Goal: Task Accomplishment & Management: Manage account settings

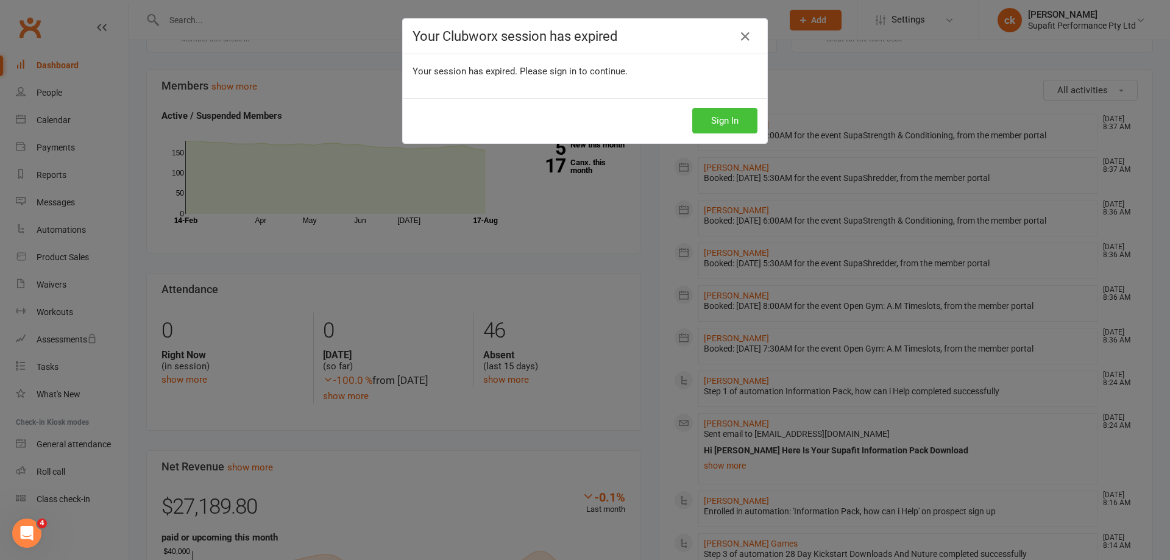
click at [702, 116] on button "Sign In" at bounding box center [724, 121] width 65 height 26
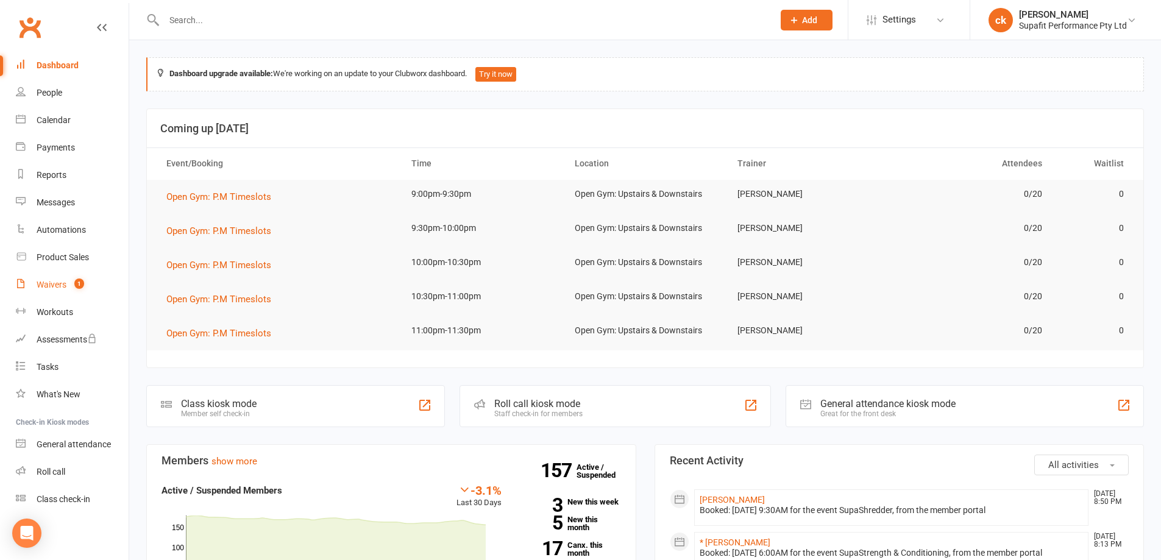
click at [50, 283] on div "Waivers" at bounding box center [52, 285] width 30 height 10
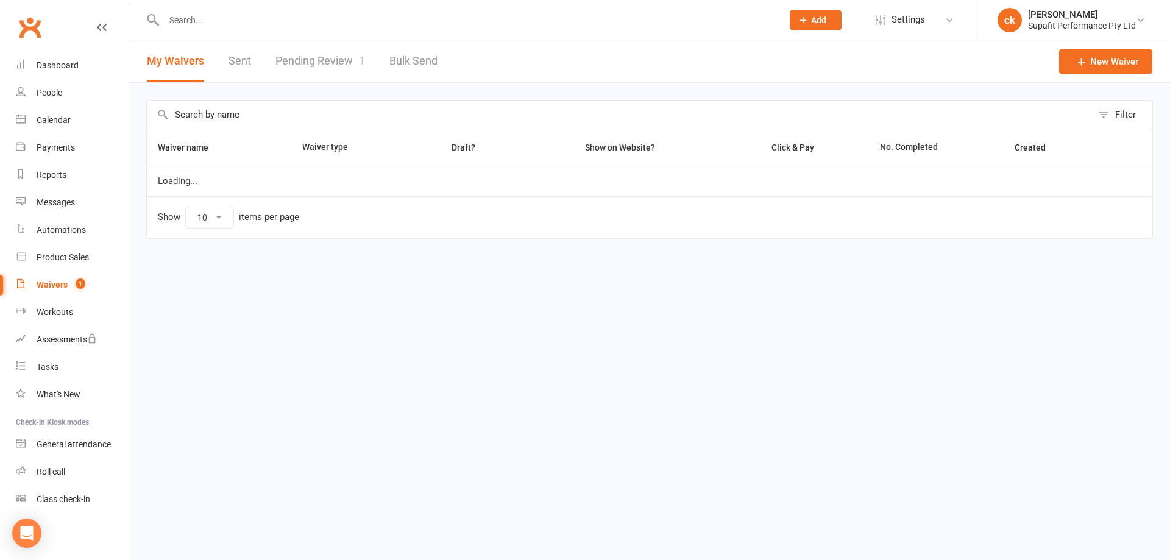
select select "100"
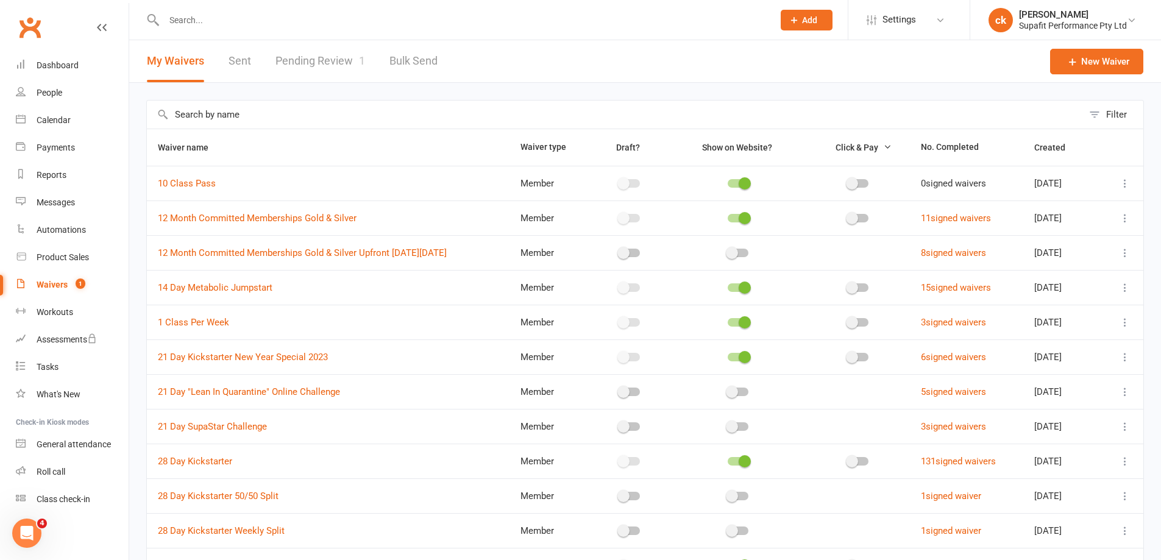
click at [319, 61] on link "Pending Review 1" at bounding box center [321, 61] width 90 height 42
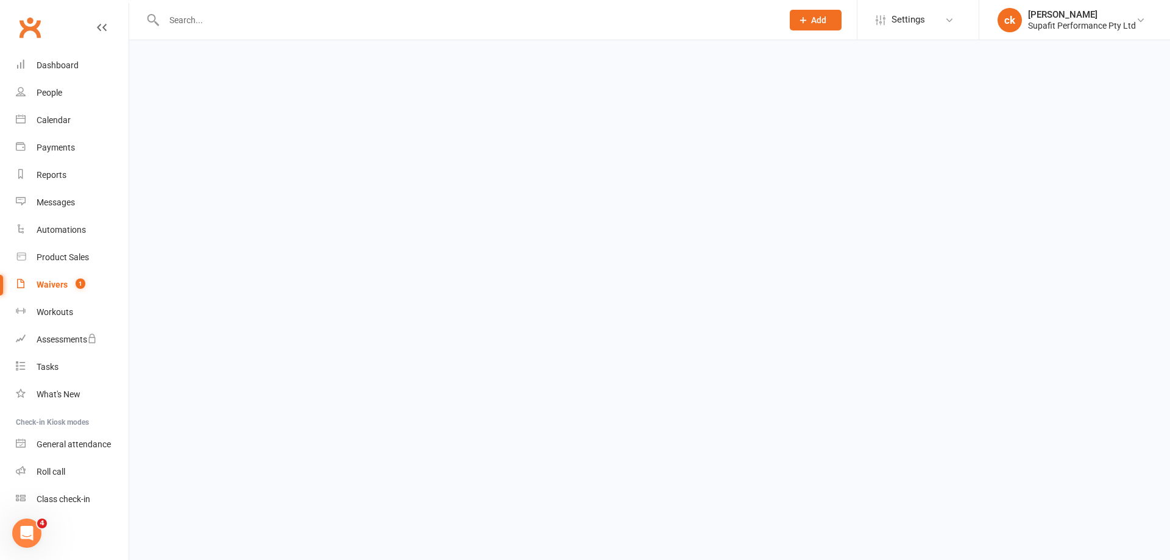
select select "50"
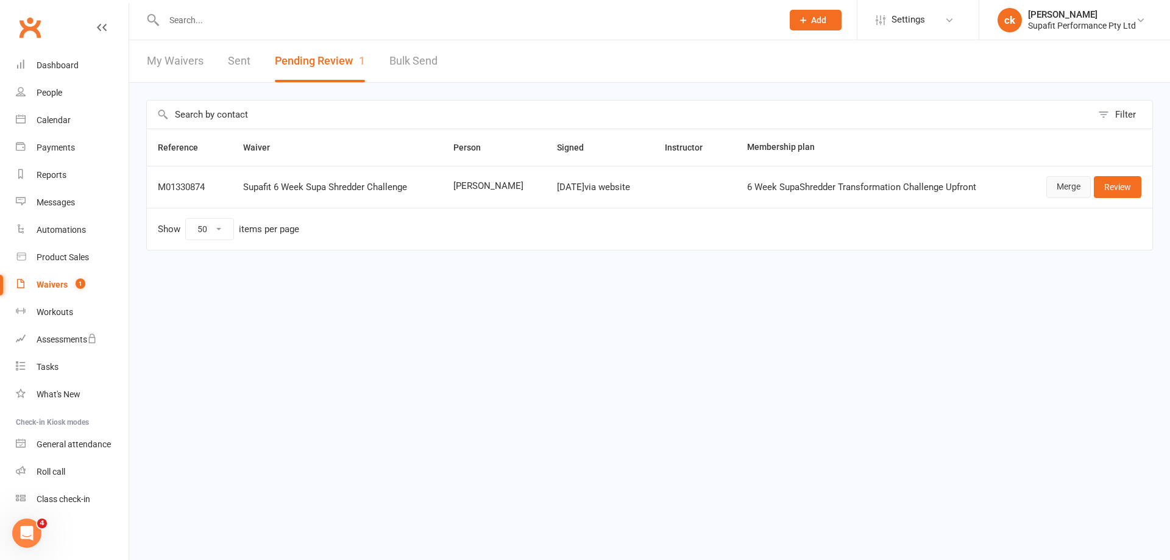
click at [1064, 190] on link "Merge" at bounding box center [1069, 187] width 44 height 22
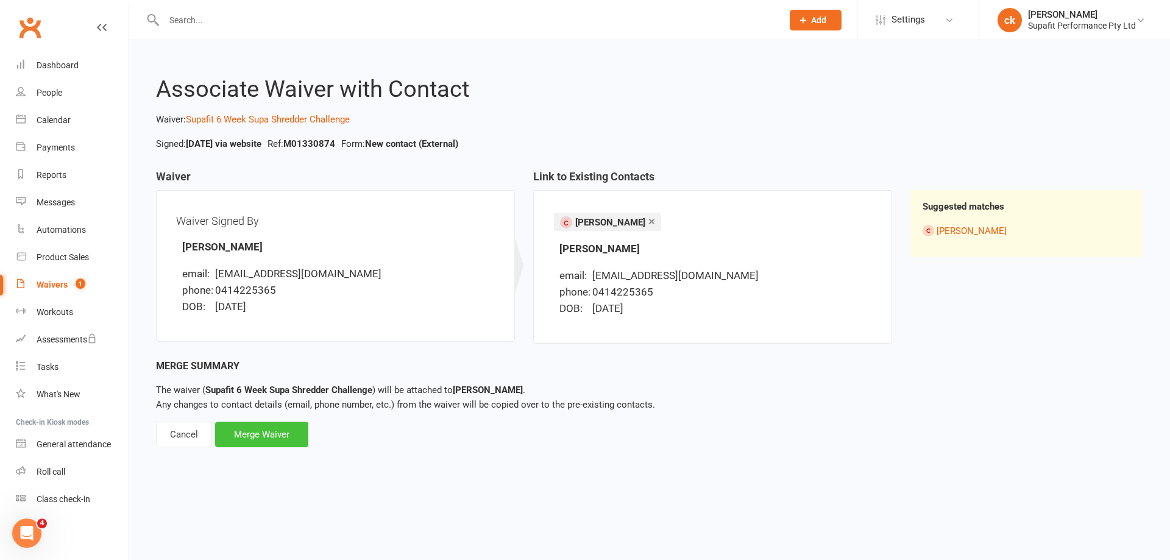
click at [280, 432] on div "Merge Waiver" at bounding box center [261, 435] width 93 height 26
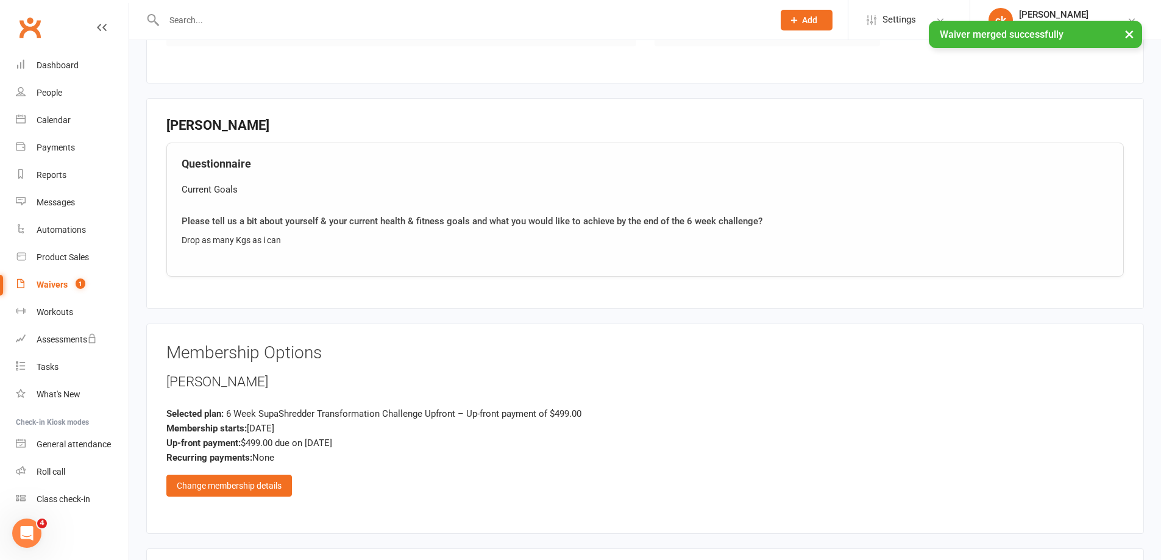
scroll to position [670, 0]
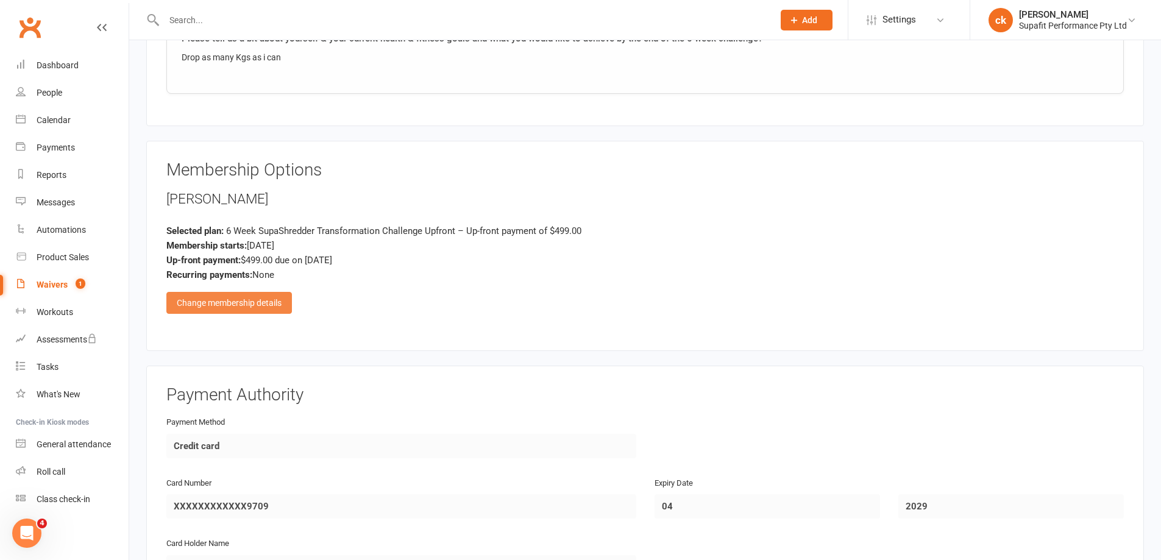
click at [244, 303] on div "Change membership details" at bounding box center [229, 303] width 126 height 22
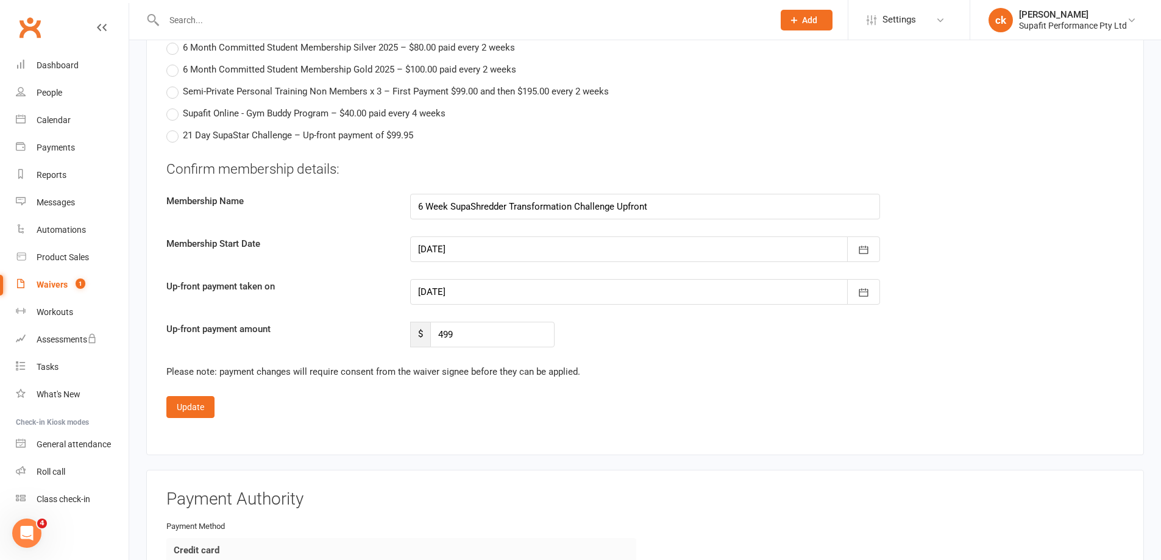
scroll to position [2194, 0]
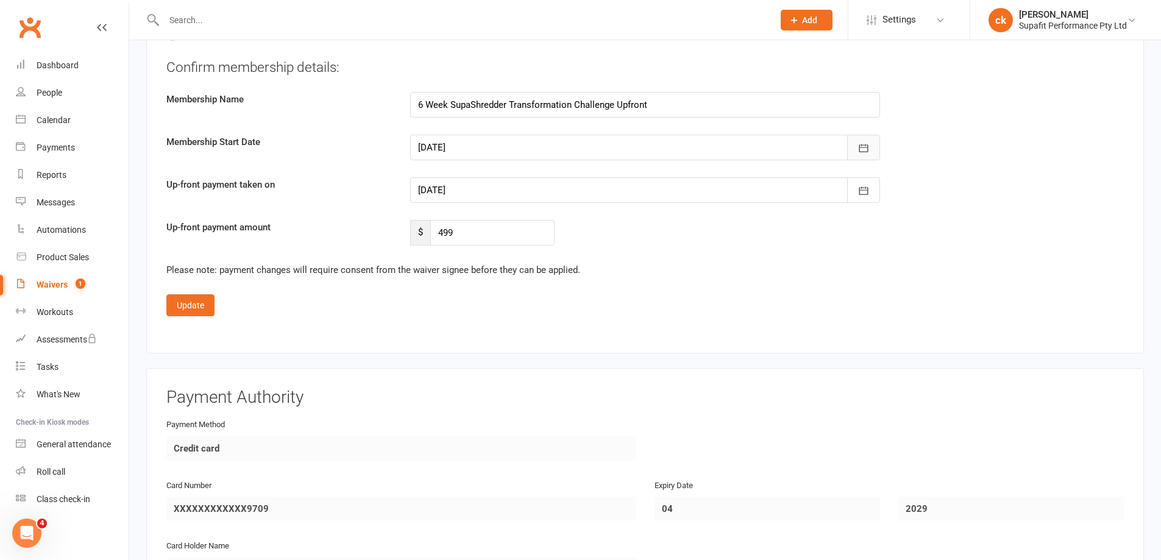
click at [856, 146] on button "button" at bounding box center [863, 148] width 33 height 26
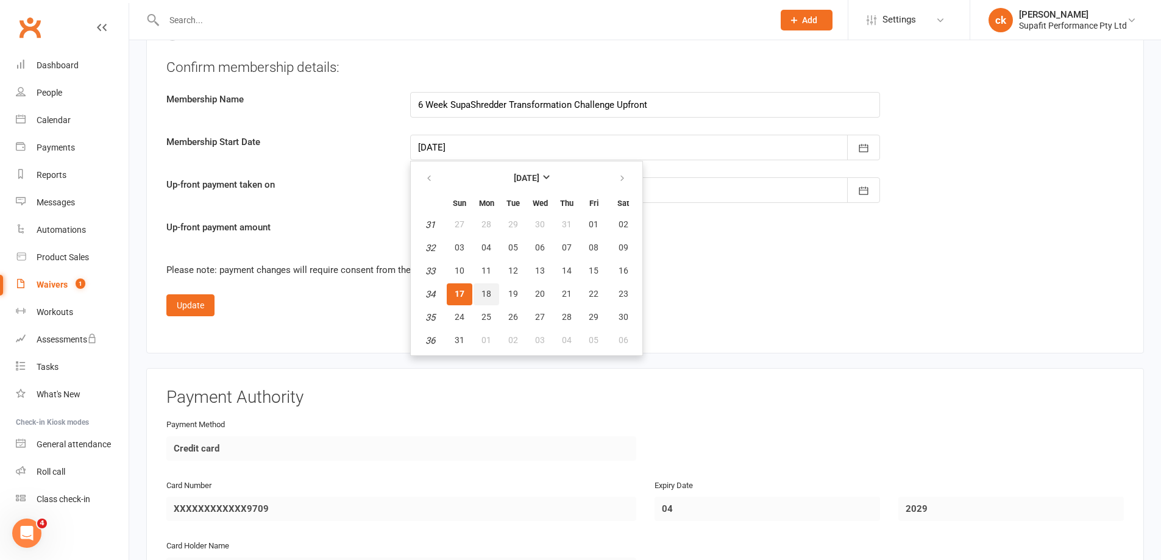
click at [489, 292] on span "18" at bounding box center [487, 294] width 10 height 10
type input "[DATE]"
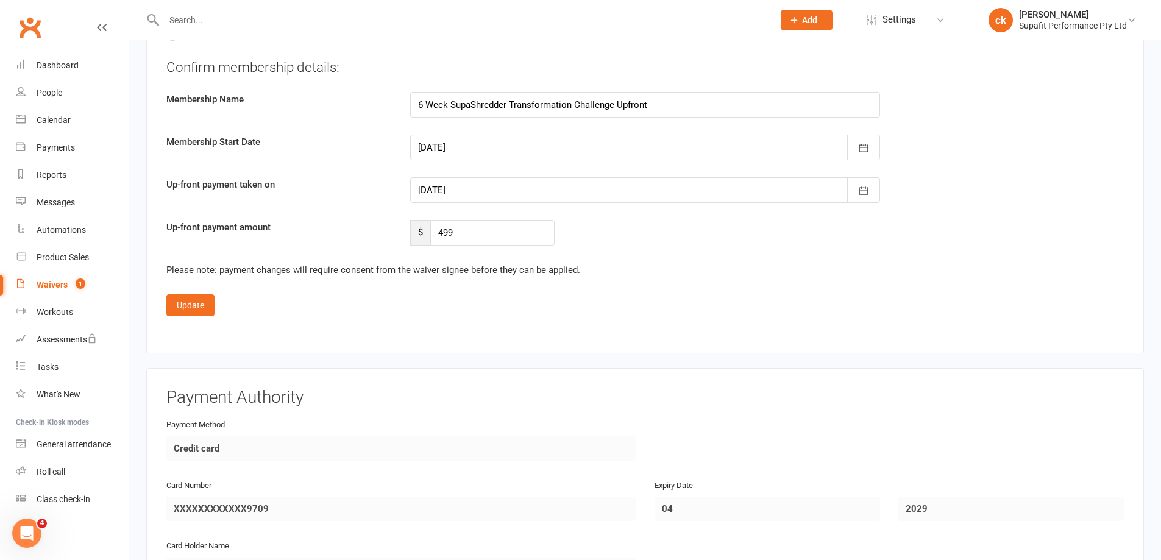
type input "[DATE]"
click at [875, 197] on button "button" at bounding box center [863, 190] width 33 height 26
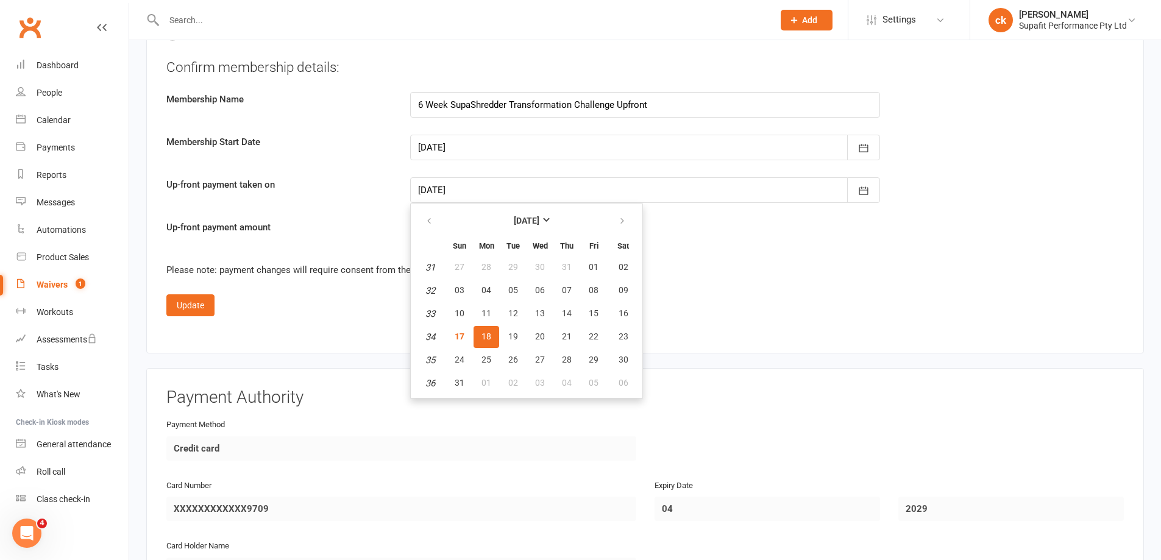
click at [491, 332] on span "18" at bounding box center [487, 337] width 10 height 10
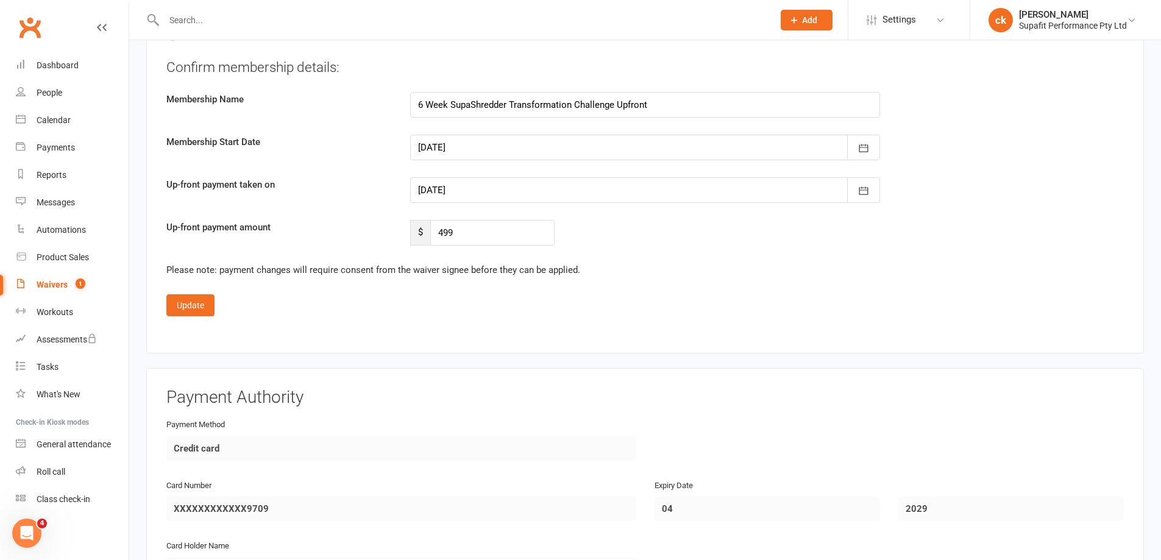
click at [752, 269] on div "Please note: payment changes will require consent from the waiver signee before…" at bounding box center [645, 270] width 958 height 15
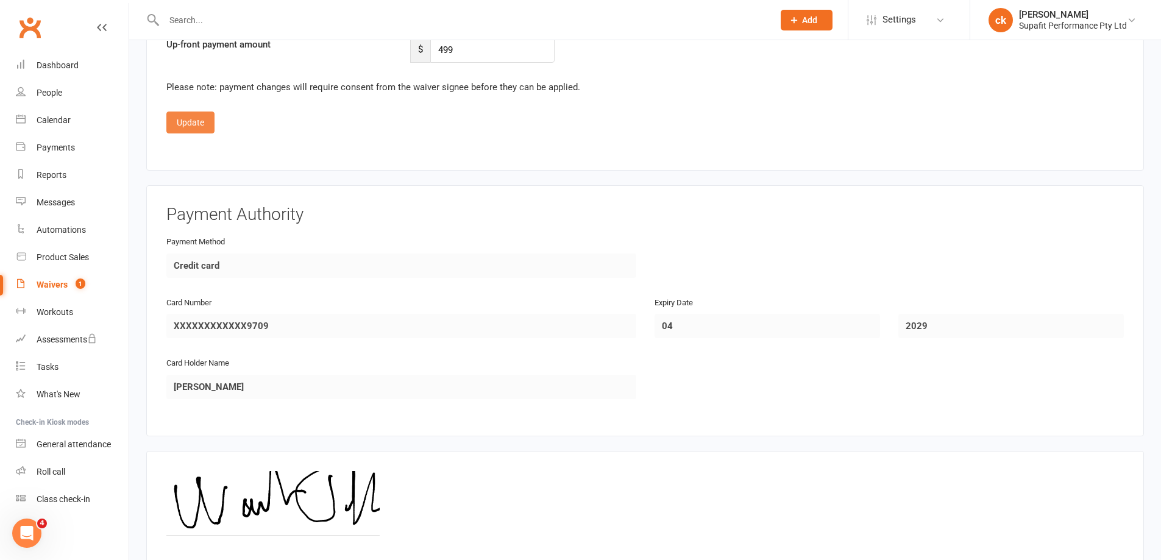
click at [184, 121] on button "Update" at bounding box center [190, 123] width 48 height 22
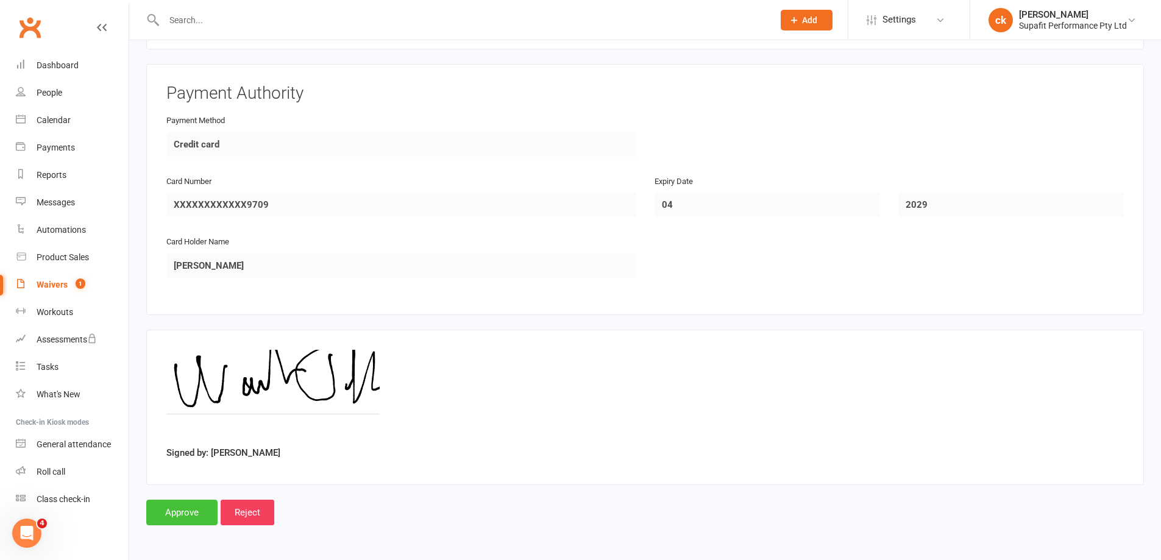
click at [186, 510] on input "Approve" at bounding box center [181, 513] width 71 height 26
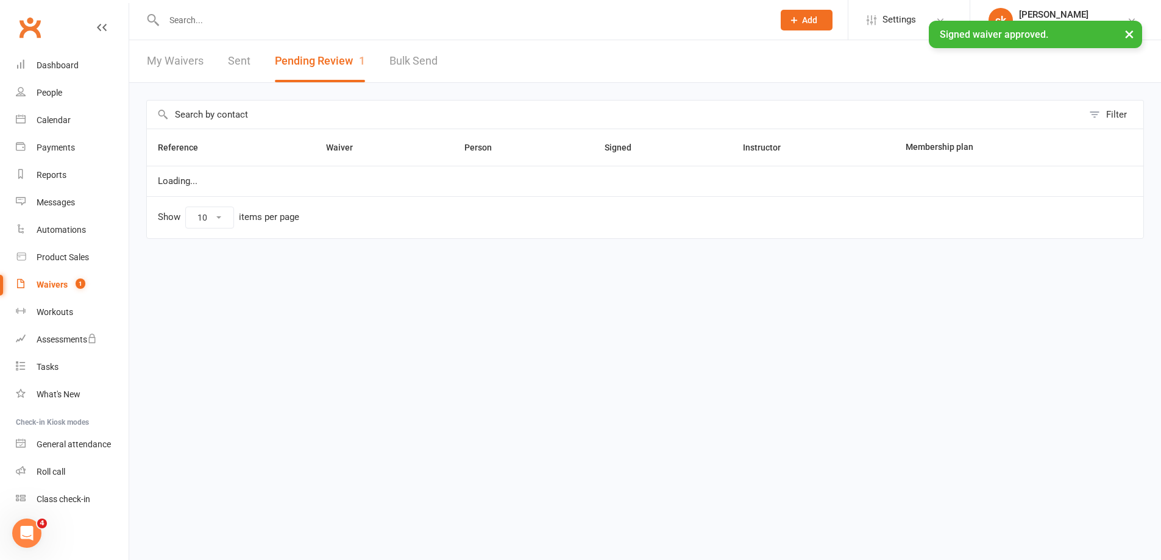
select select "50"
click at [60, 69] on div "Dashboard" at bounding box center [58, 65] width 42 height 10
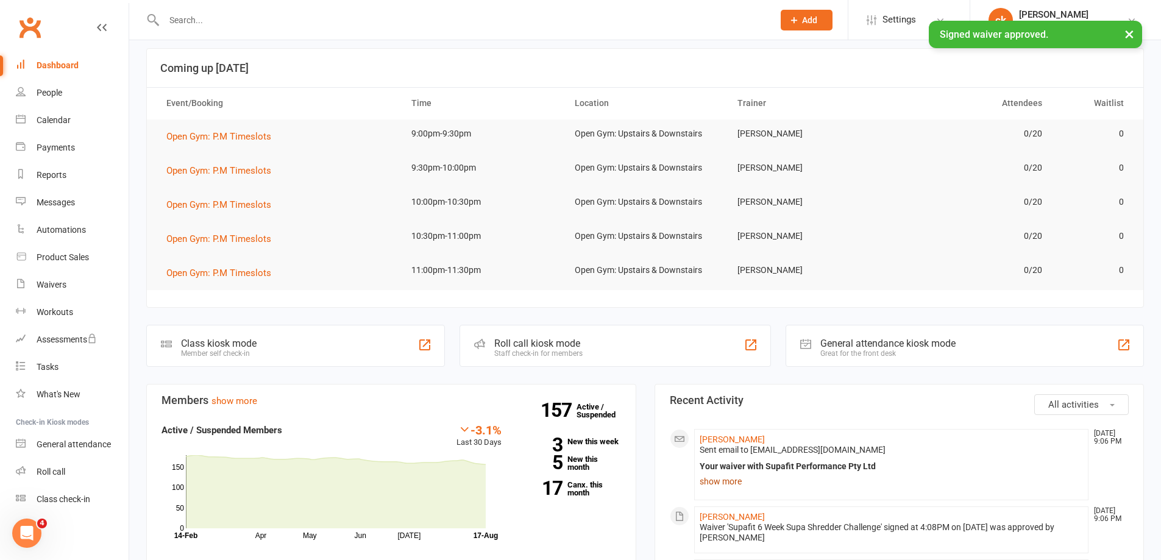
scroll to position [61, 0]
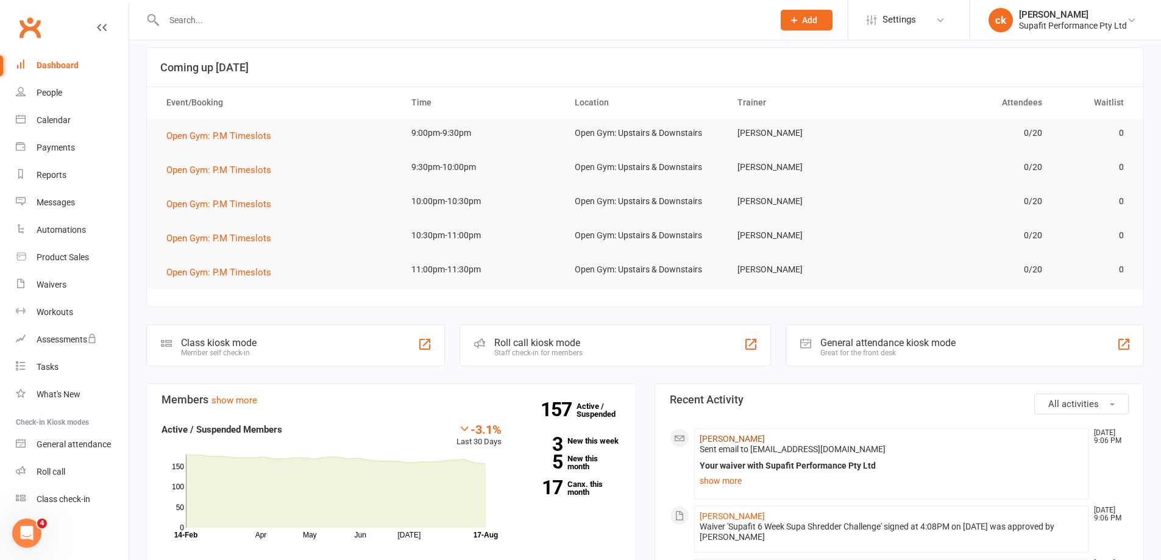
click at [720, 440] on link "[PERSON_NAME]" at bounding box center [732, 439] width 65 height 10
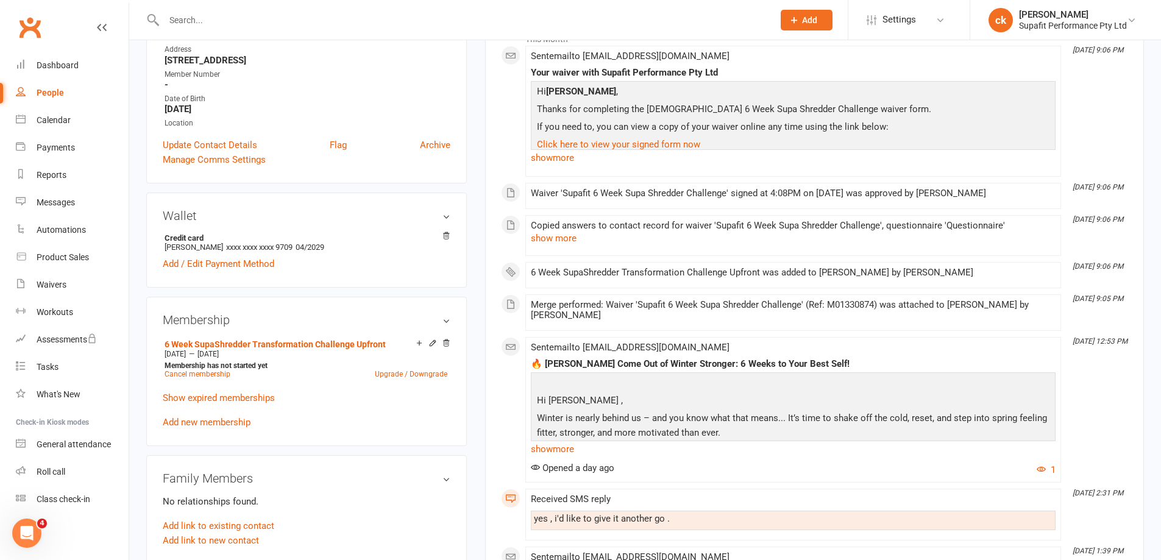
scroll to position [305, 0]
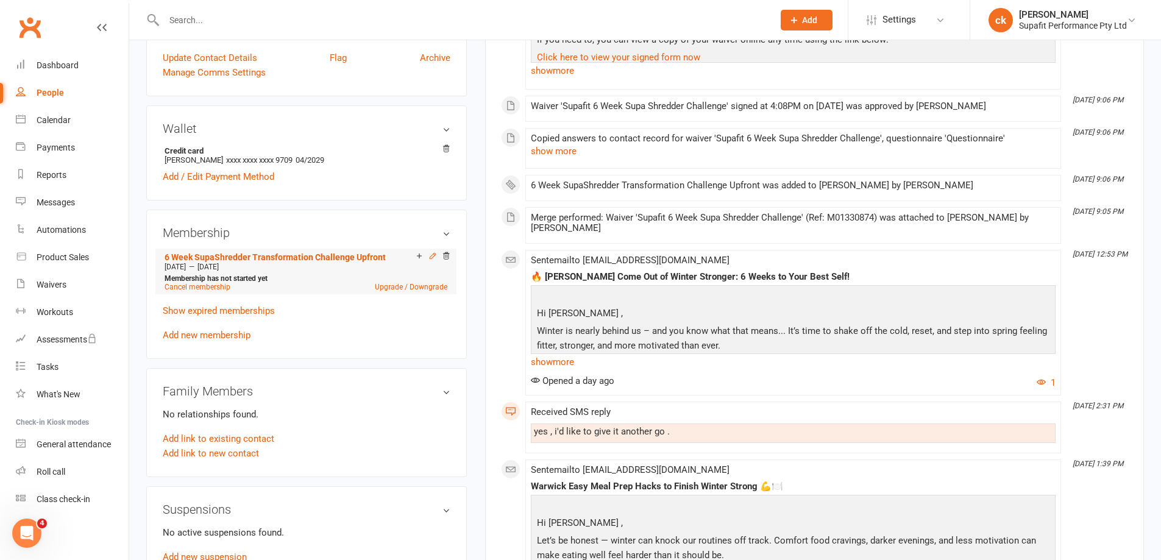
click at [432, 258] on icon at bounding box center [432, 255] width 5 height 5
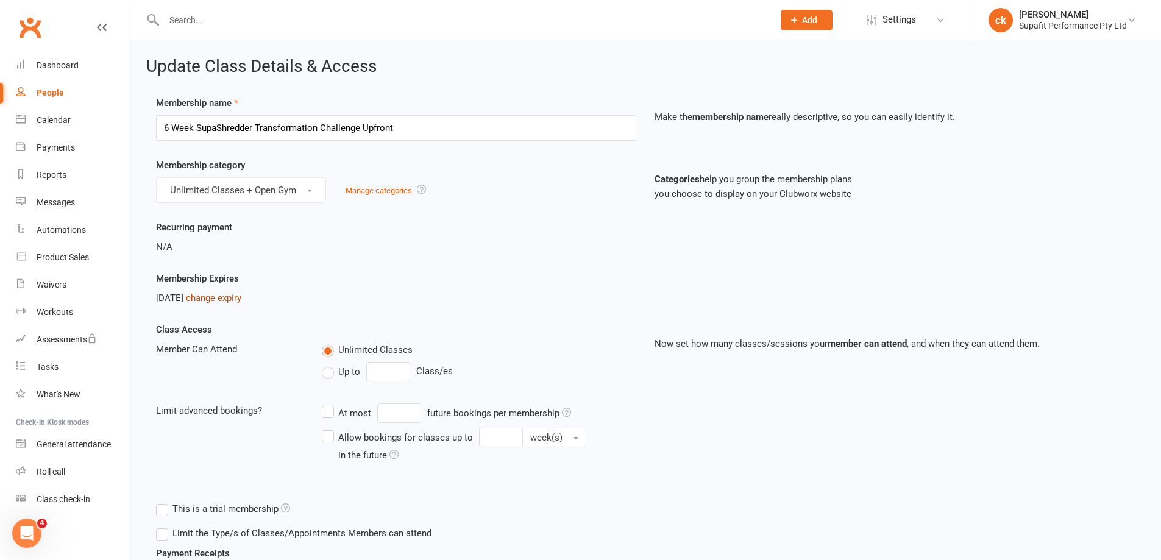
click at [219, 300] on link "change expiry" at bounding box center [213, 298] width 55 height 11
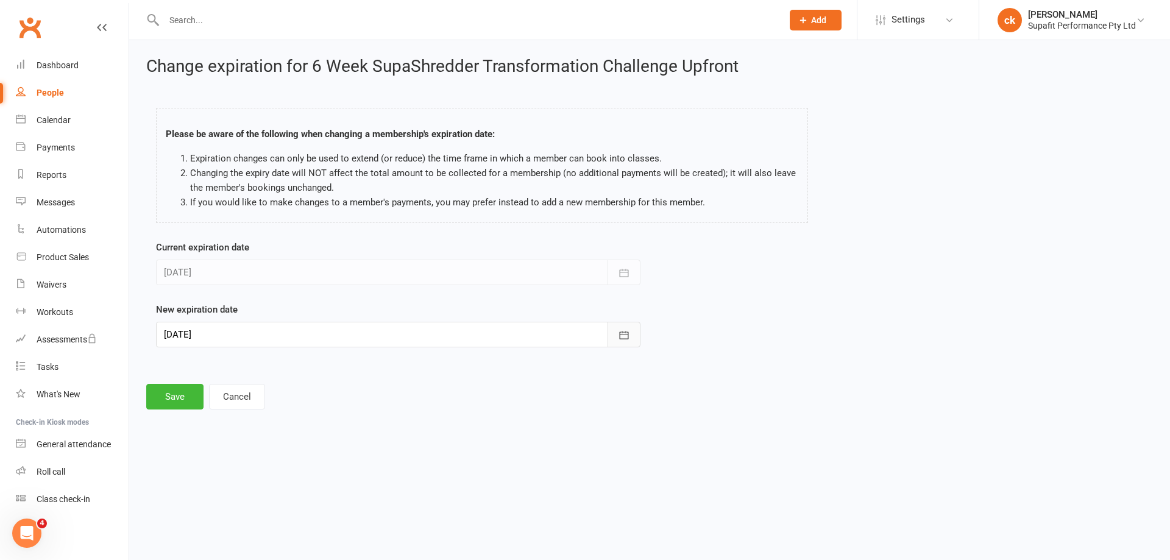
click at [623, 340] on icon "button" at bounding box center [624, 335] width 12 height 12
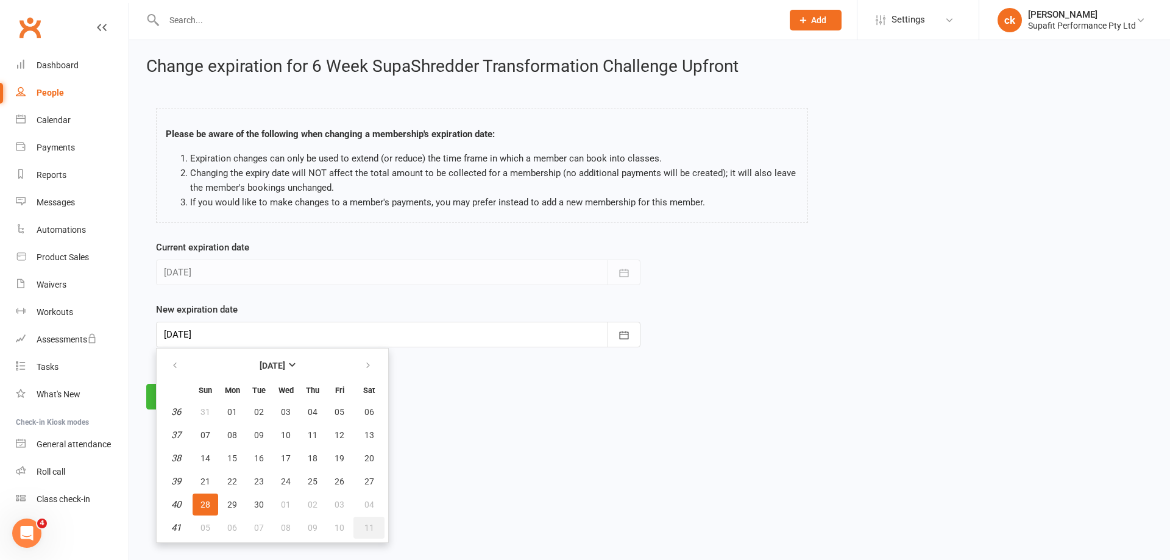
click at [367, 535] on button "11" at bounding box center [369, 528] width 31 height 22
type input "[DATE]"
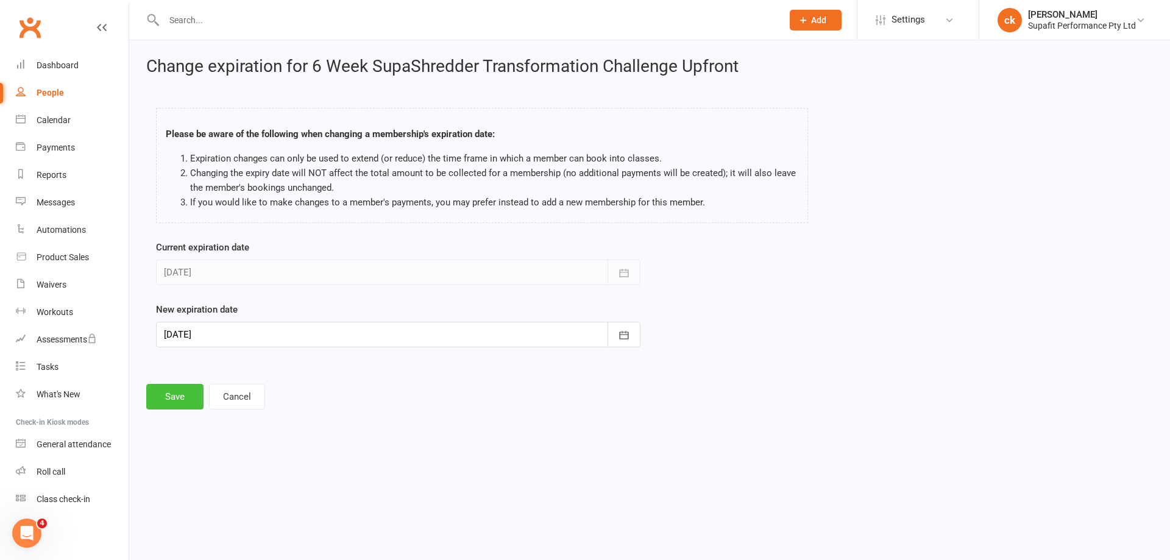
click at [163, 402] on button "Save" at bounding box center [174, 397] width 57 height 26
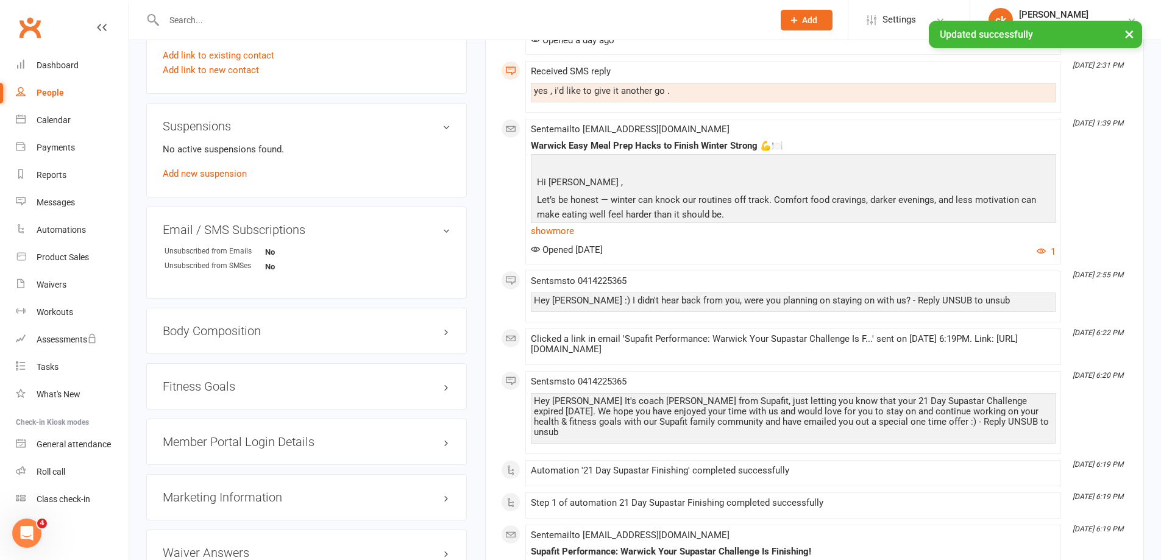
scroll to position [792, 0]
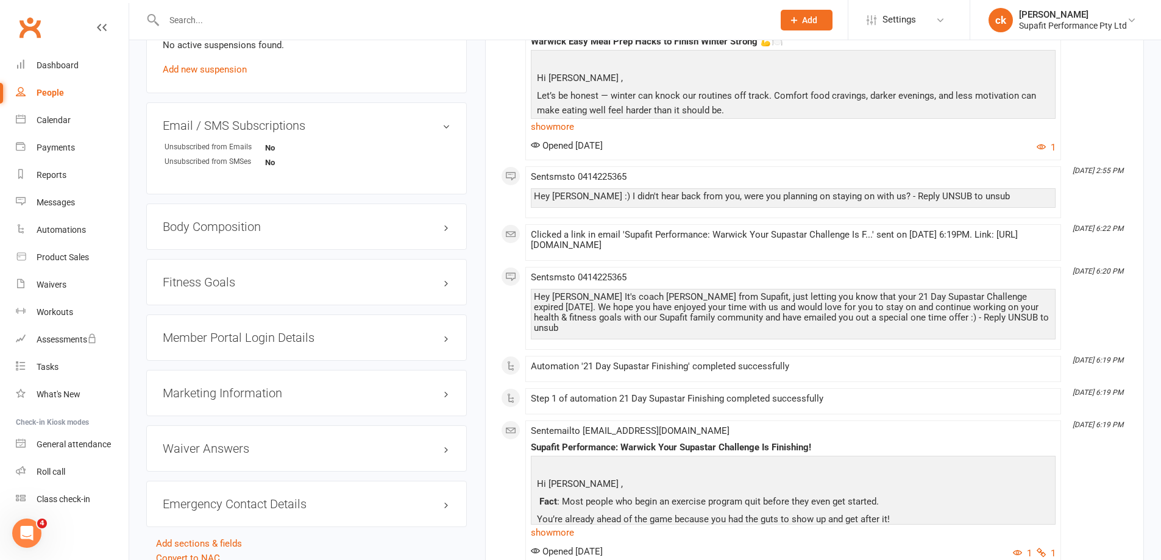
click at [243, 343] on h3 "Member Portal Login Details" at bounding box center [307, 337] width 288 height 13
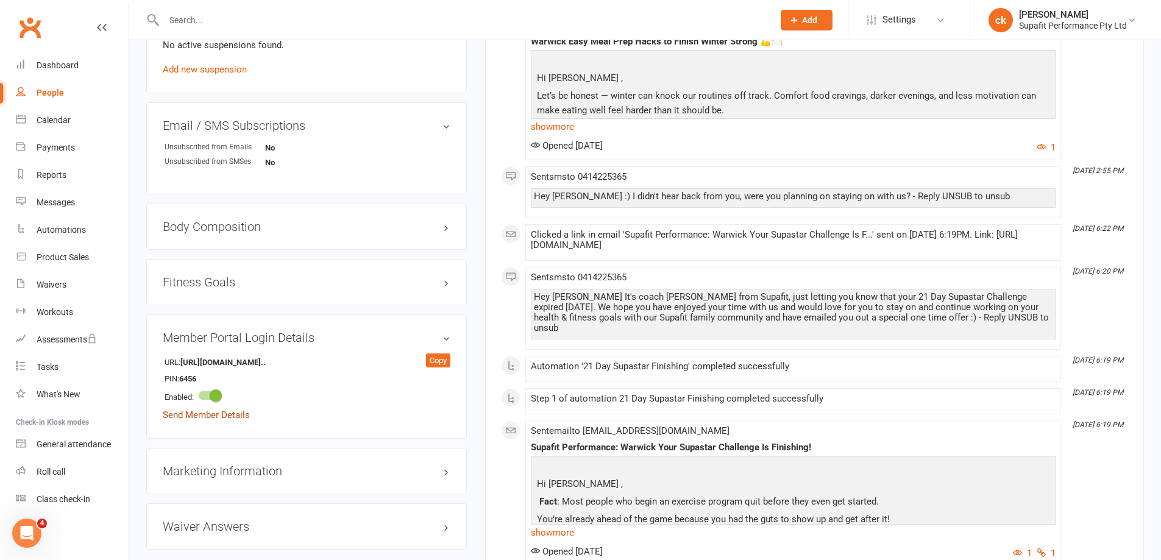
click at [216, 418] on link "Send Member Details" at bounding box center [206, 415] width 87 height 11
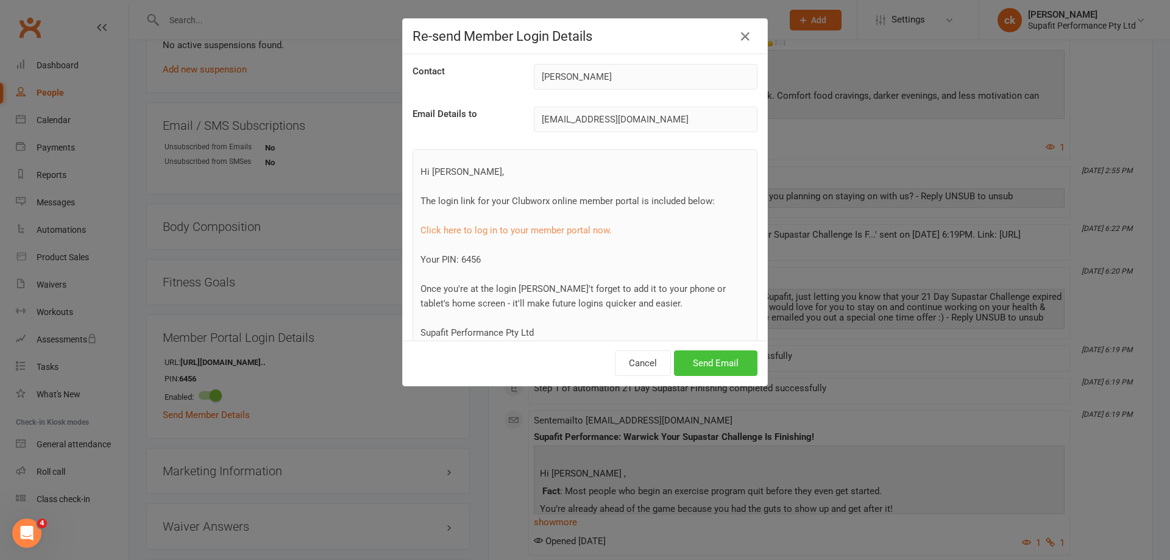
click at [705, 366] on button "Send Email" at bounding box center [716, 363] width 84 height 26
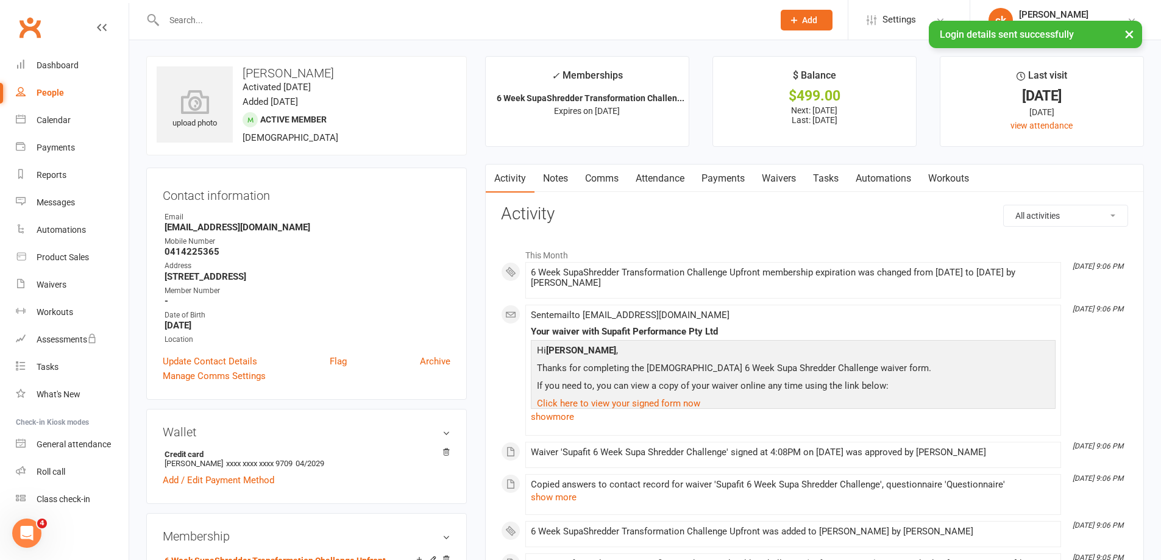
scroll to position [0, 0]
click at [604, 183] on link "Comms" at bounding box center [602, 180] width 51 height 28
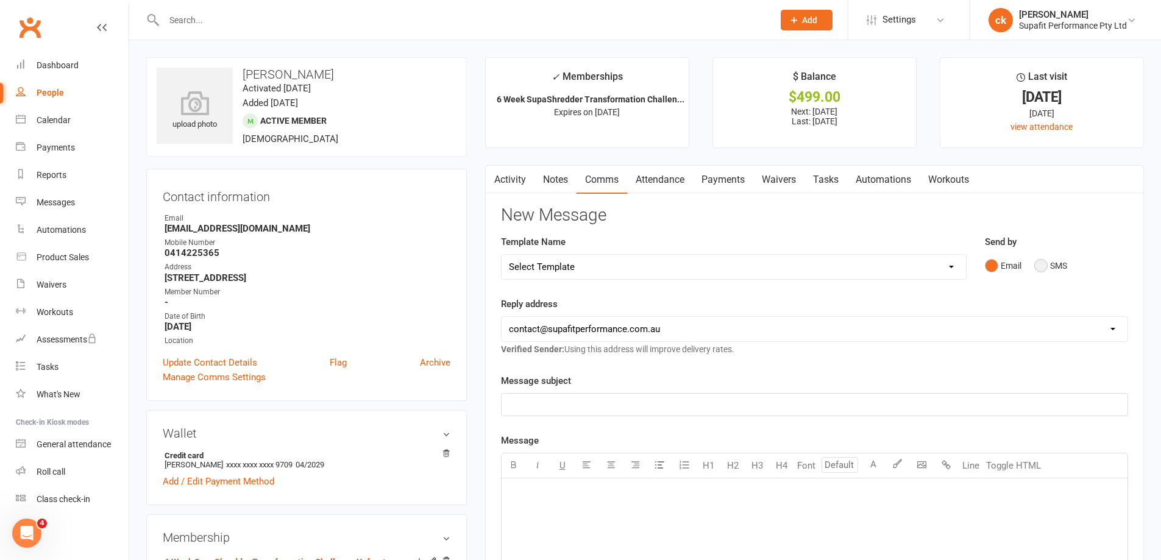
click at [1040, 266] on button "SMS" at bounding box center [1050, 265] width 33 height 23
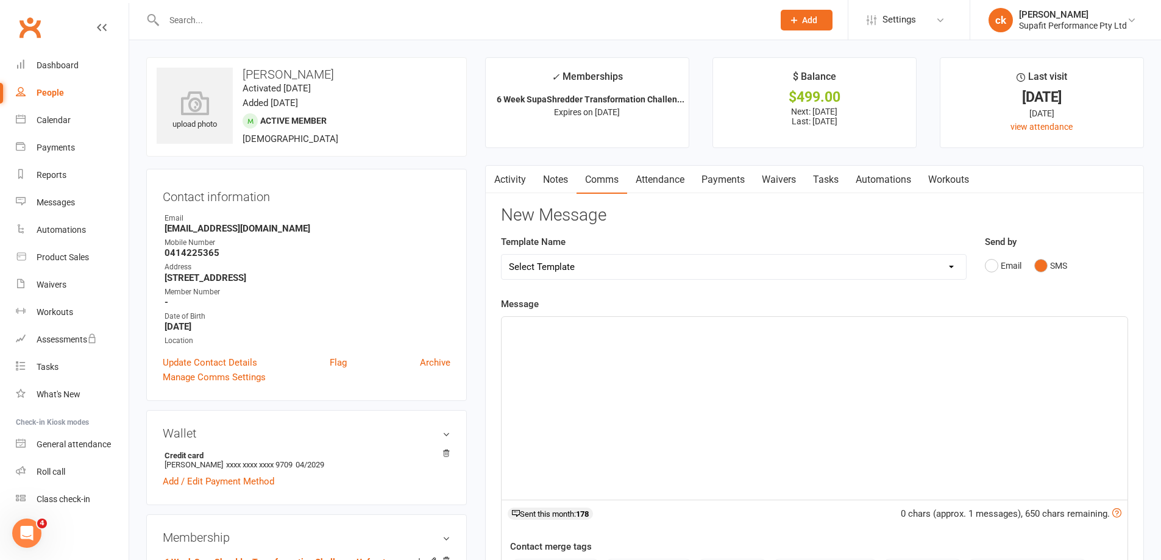
click at [660, 274] on select "Select Template [Email] Nutrition Coaching Initial Email [Email] 6 Week Winter …" at bounding box center [734, 267] width 464 height 24
select select "25"
click at [502, 255] on select "Select Template [Email] Nutrition Coaching Initial Email [Email] 6 Week Winter …" at bounding box center [734, 267] width 464 height 24
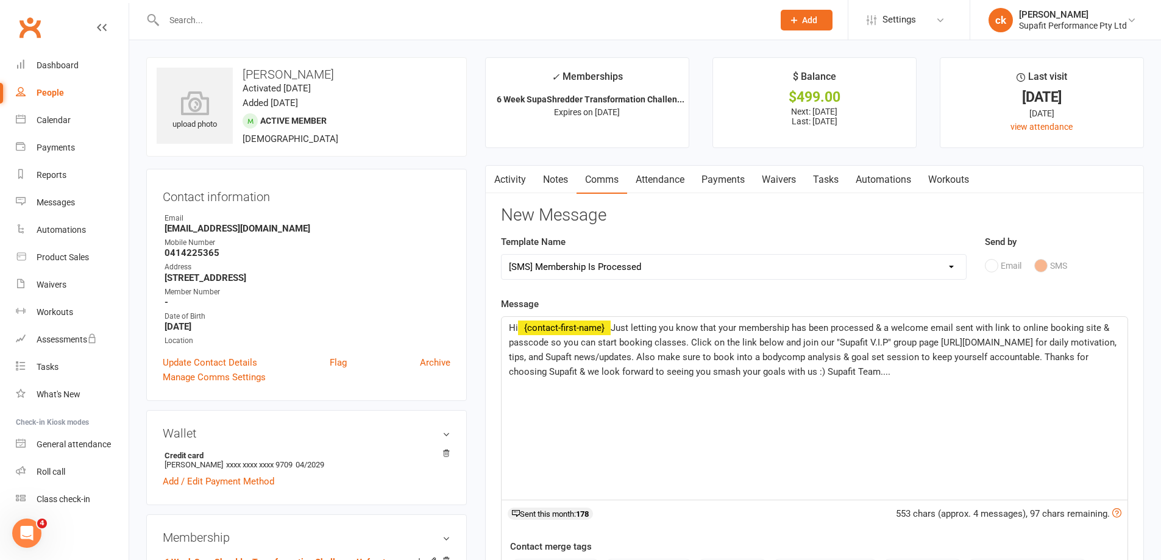
click at [740, 328] on span "Just letting you know that your membership has been processed & a welcome email…" at bounding box center [814, 349] width 610 height 55
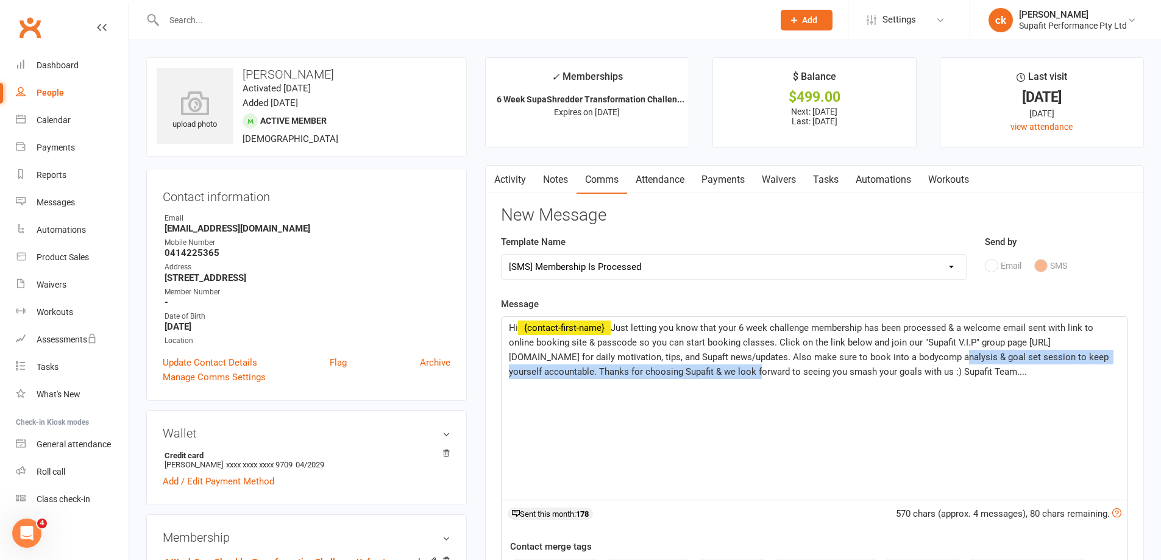
drag, startPoint x: 998, startPoint y: 355, endPoint x: 786, endPoint y: 374, distance: 213.6
click at [786, 374] on span "Just letting you know that your 6 week challenge membership has been processed …" at bounding box center [810, 349] width 602 height 55
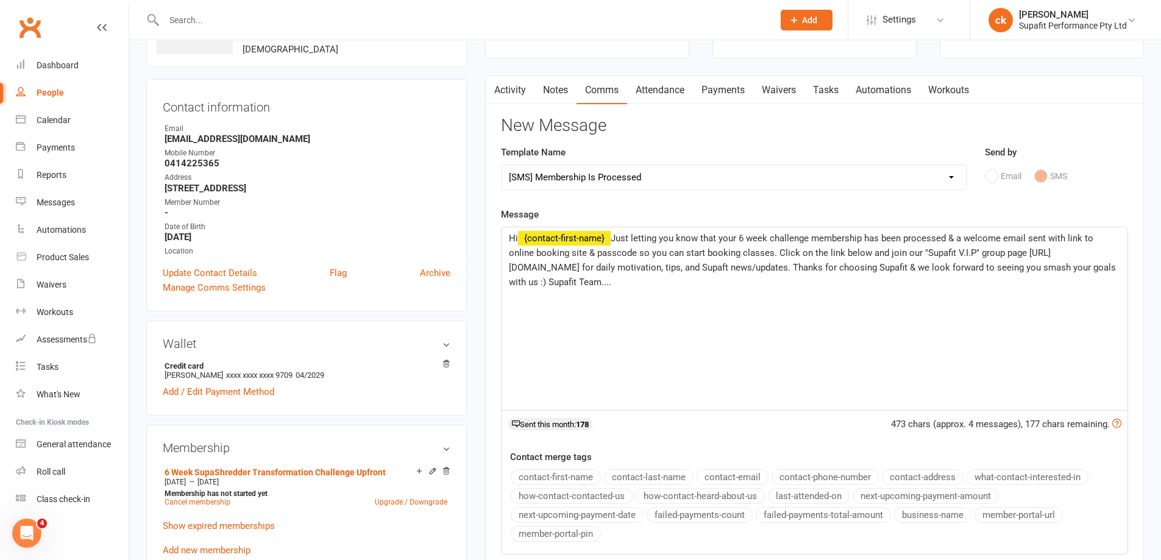
scroll to position [183, 0]
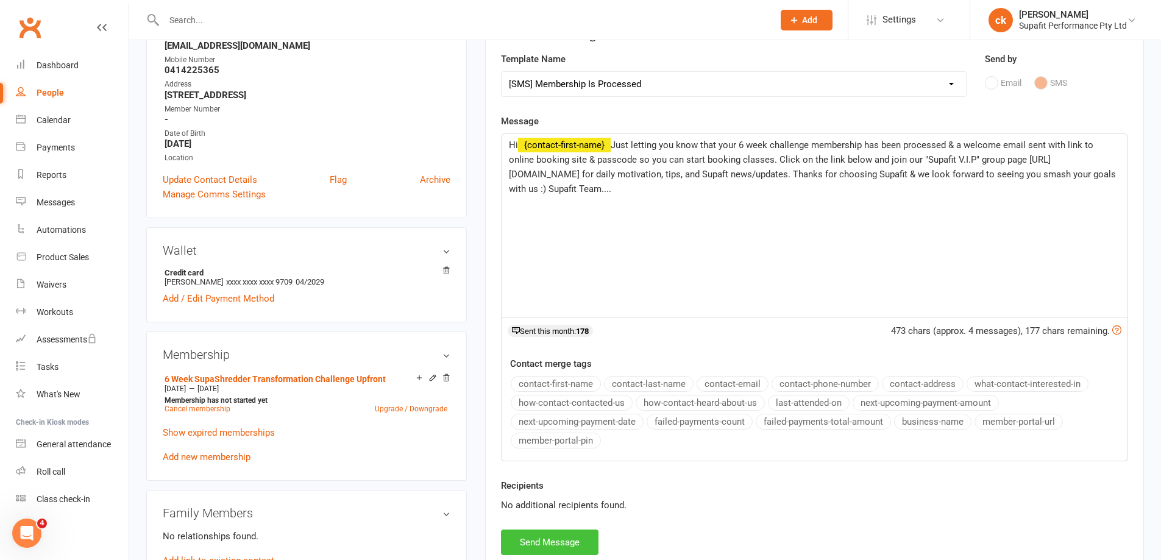
click at [569, 542] on button "Send Message" at bounding box center [550, 543] width 98 height 26
select select
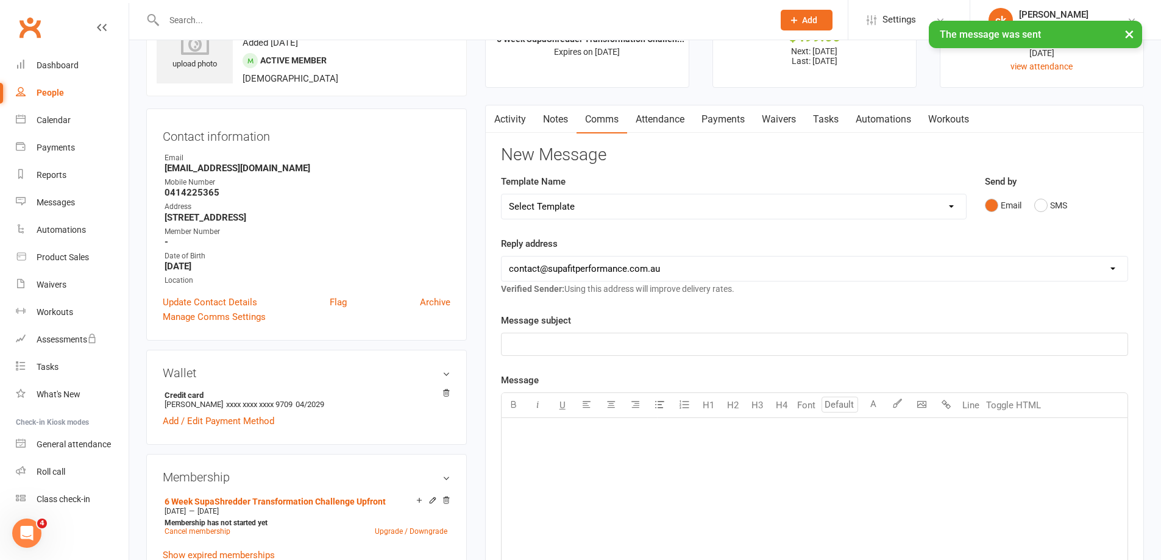
scroll to position [0, 0]
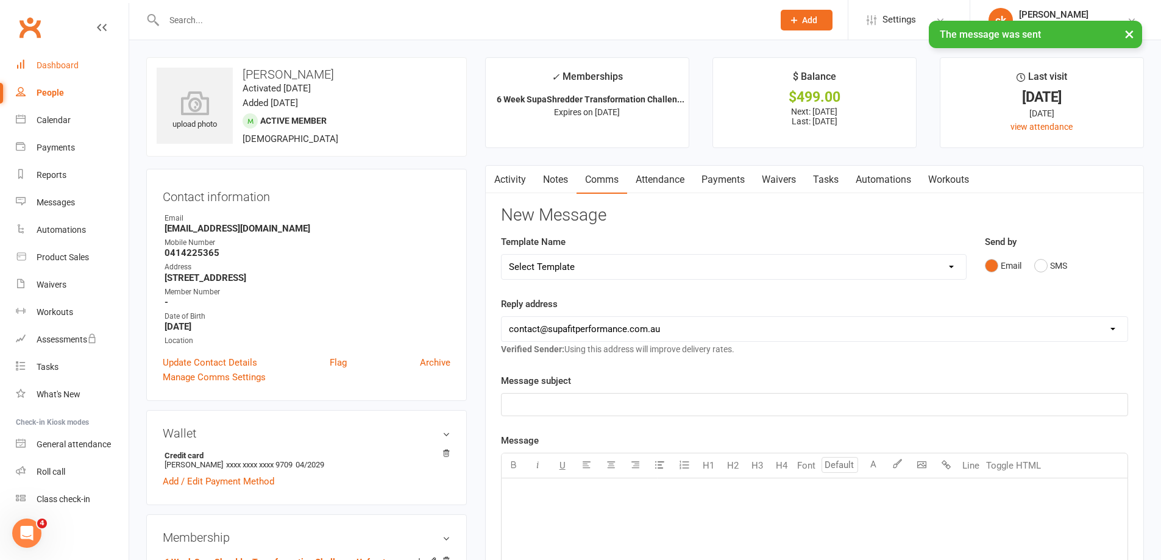
click at [47, 65] on div "Dashboard" at bounding box center [58, 65] width 42 height 10
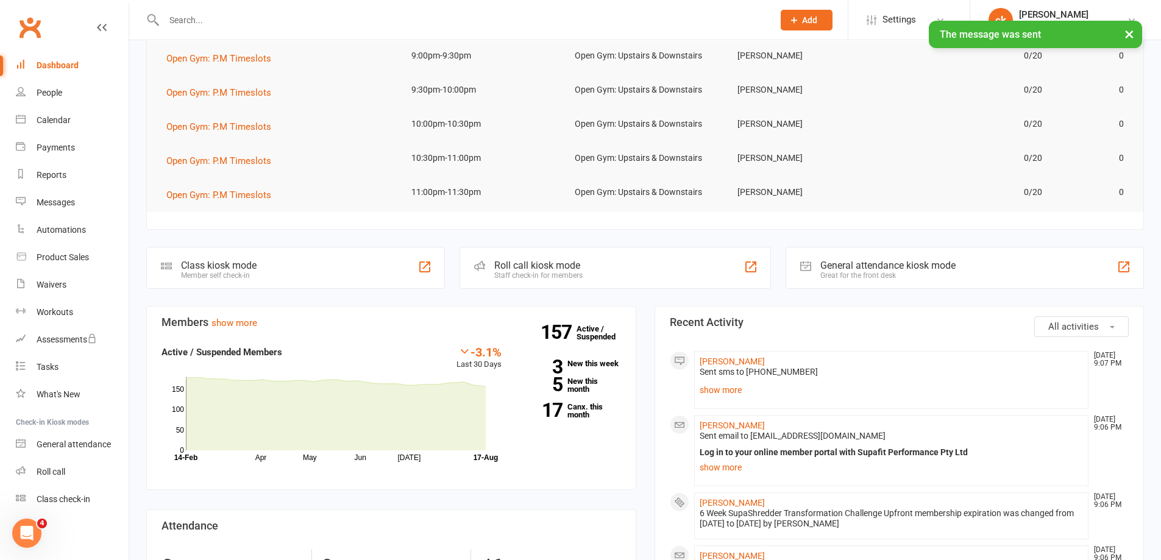
scroll to position [244, 0]
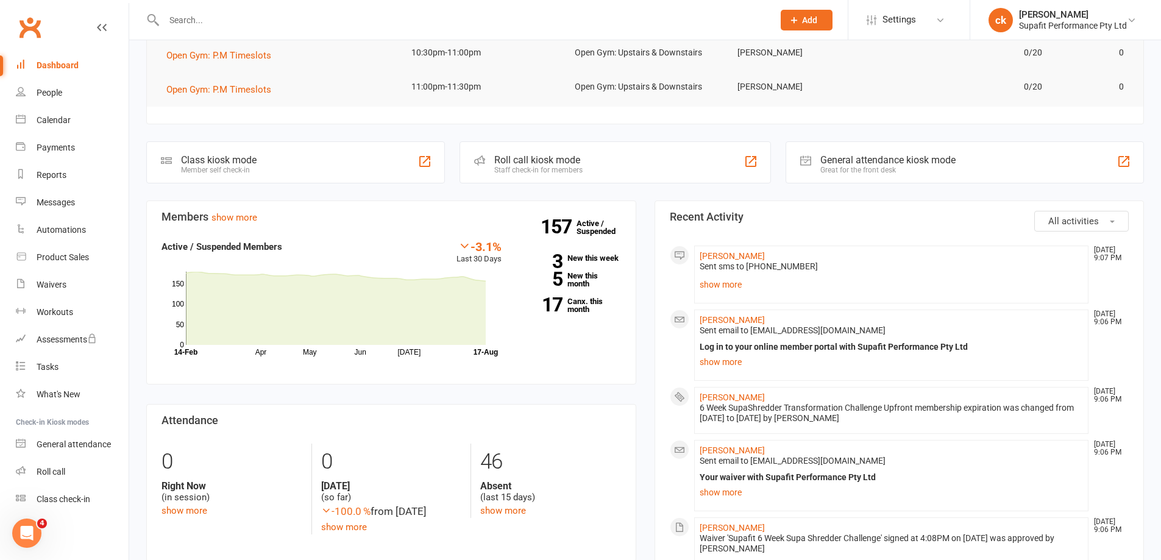
click at [50, 63] on div "Dashboard" at bounding box center [58, 65] width 42 height 10
click at [38, 119] on div "Calendar" at bounding box center [54, 120] width 34 height 10
